Goal: Find specific page/section: Find specific page/section

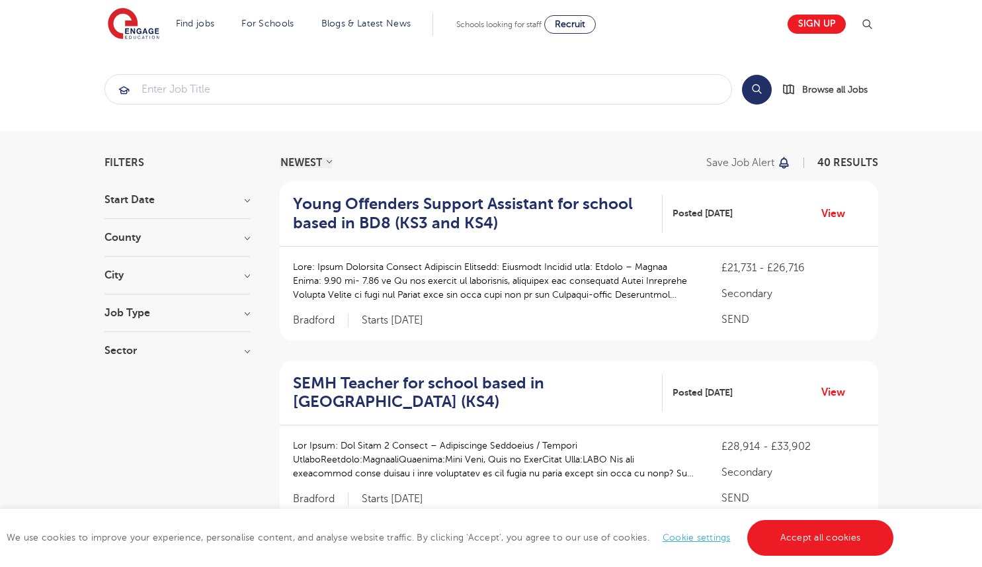
click at [140, 309] on h3 "Job Type" at bounding box center [176, 313] width 145 height 11
click at [138, 274] on h3 "City" at bounding box center [176, 275] width 145 height 11
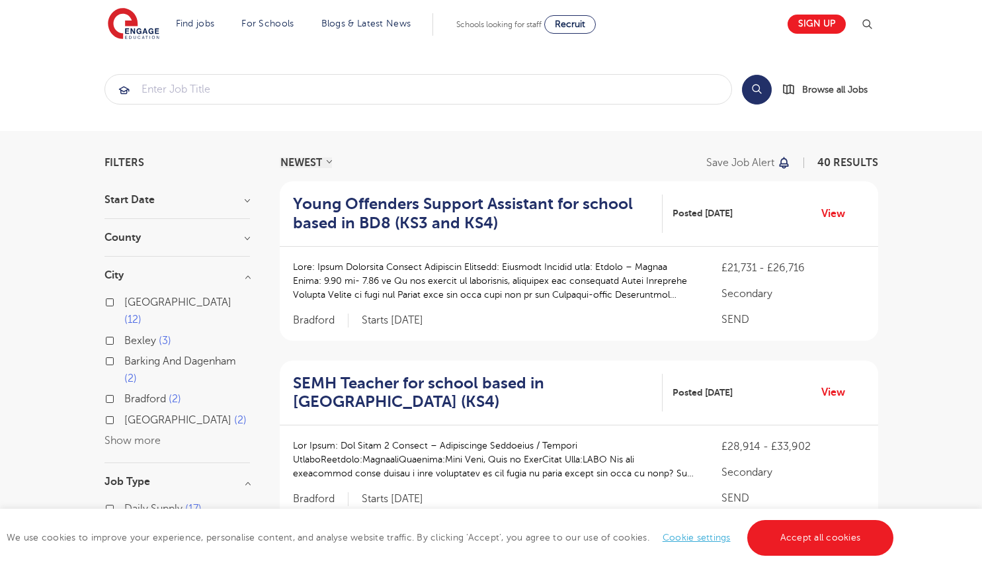
click at [118, 434] on button "Show more" at bounding box center [132, 440] width 56 height 12
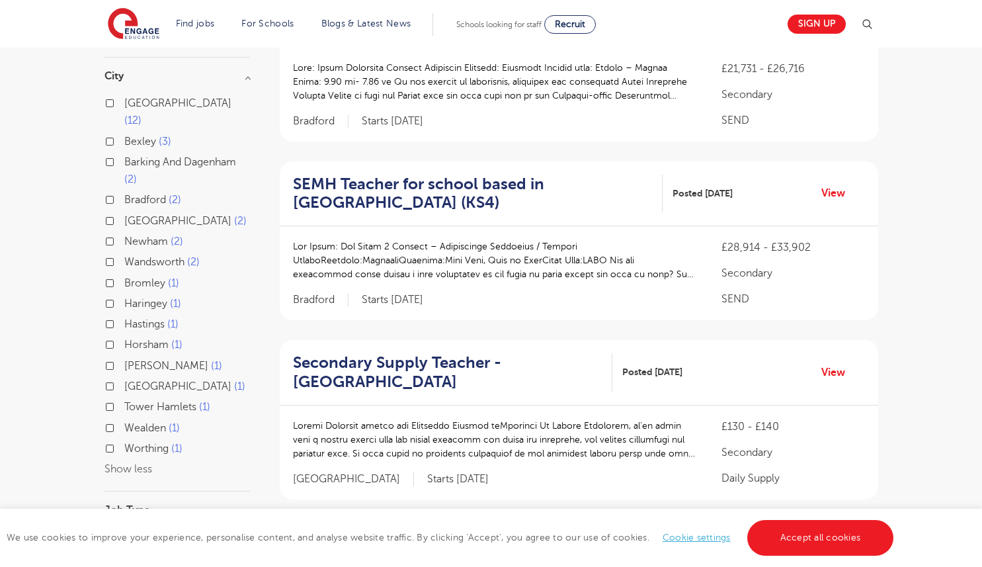
scroll to position [198, 0]
